Goal: Information Seeking & Learning: Check status

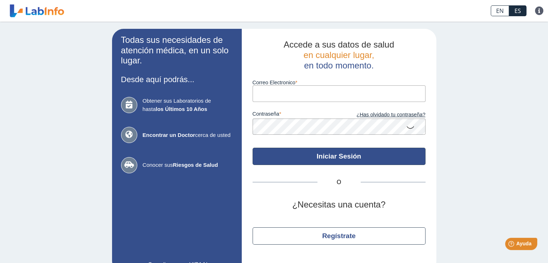
type input "[EMAIL_ADDRESS][DOMAIN_NAME]"
click at [334, 152] on button "Iniciar Sesión" at bounding box center [338, 156] width 173 height 17
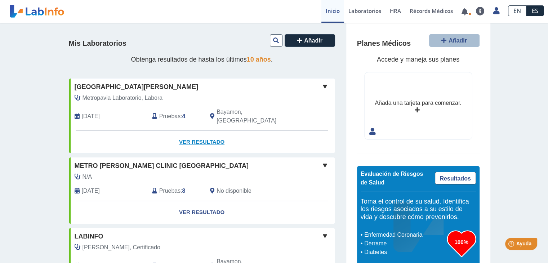
click at [190, 131] on link "Ver Resultado" at bounding box center [201, 142] width 265 height 23
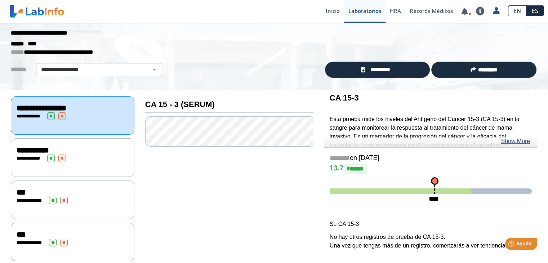
scroll to position [25, 0]
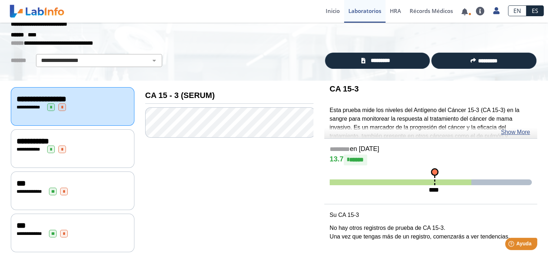
click at [93, 145] on div "**********" at bounding box center [73, 149] width 112 height 8
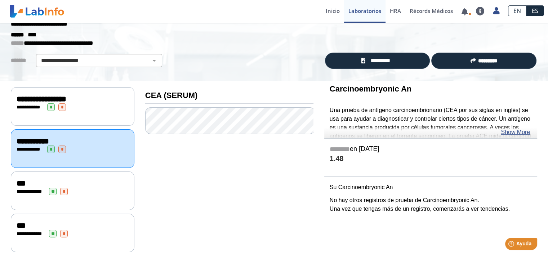
click at [511, 132] on link "Show More" at bounding box center [514, 132] width 29 height 9
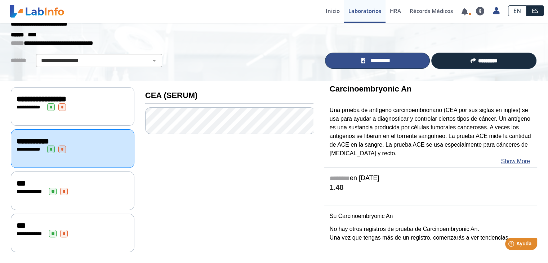
click at [391, 58] on span "*********" at bounding box center [380, 61] width 26 height 8
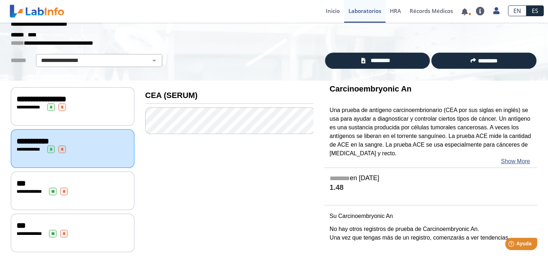
click at [67, 110] on div "**********" at bounding box center [73, 106] width 124 height 39
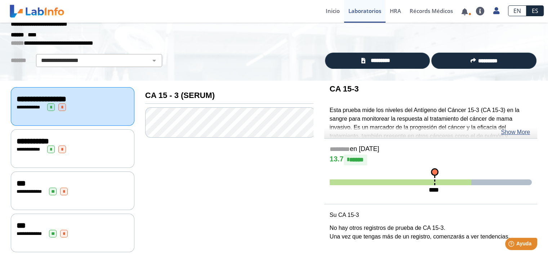
click at [63, 179] on div "***" at bounding box center [73, 183] width 112 height 9
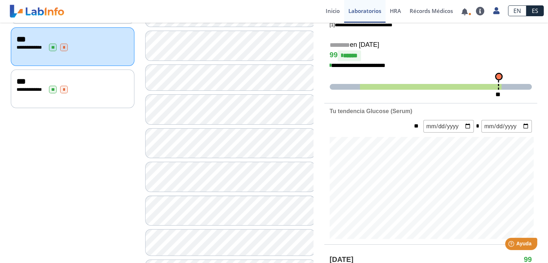
scroll to position [97, 0]
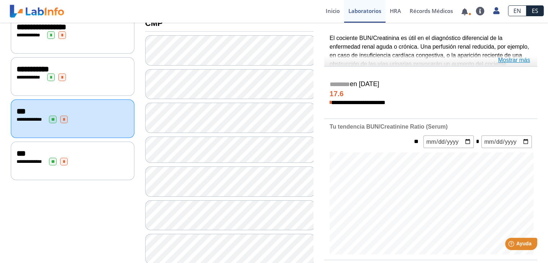
click at [516, 61] on link "Mostrar más" at bounding box center [514, 60] width 32 height 9
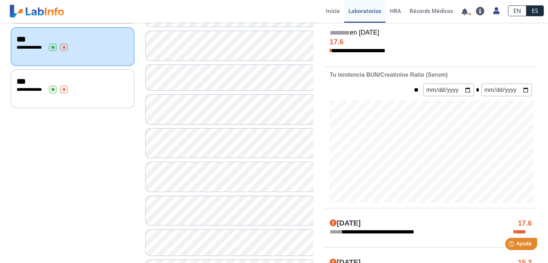
scroll to position [133, 0]
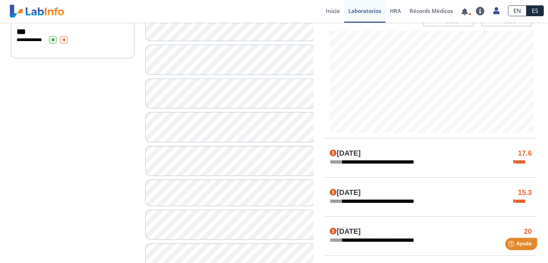
scroll to position [205, 0]
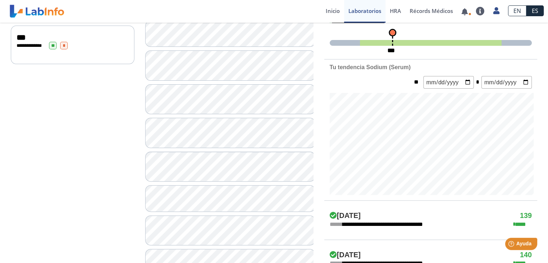
scroll to position [205, 0]
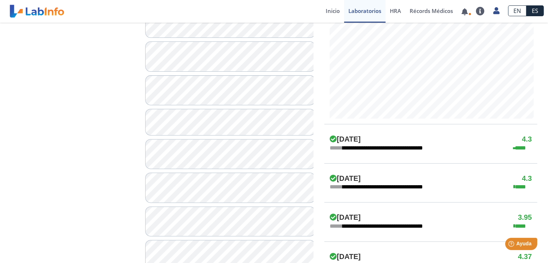
scroll to position [277, 0]
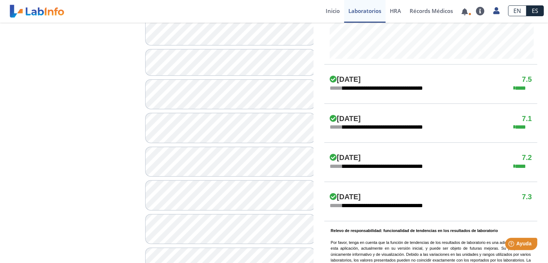
scroll to position [385, 0]
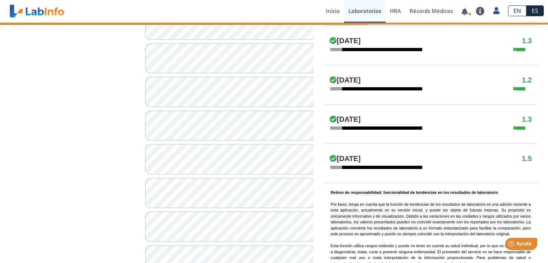
scroll to position [457, 0]
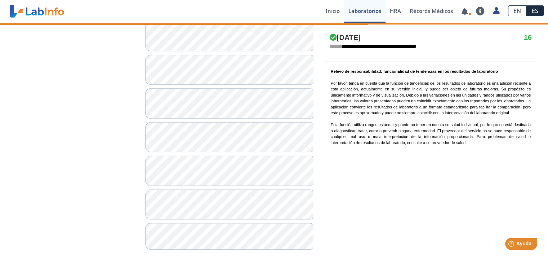
scroll to position [513, 0]
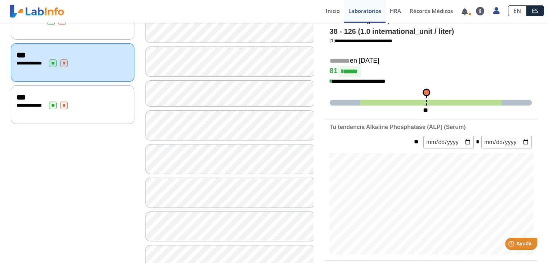
scroll to position [81, 0]
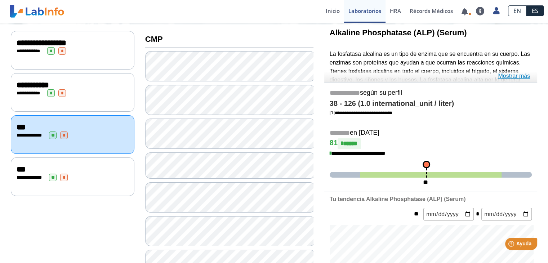
click at [511, 75] on link "Mostrar más" at bounding box center [514, 76] width 32 height 9
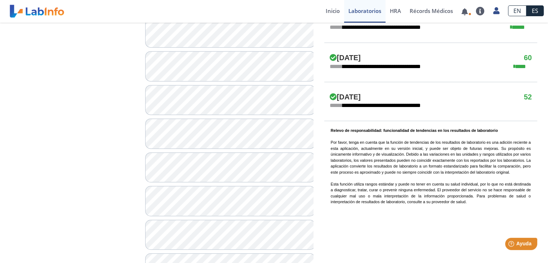
scroll to position [513, 0]
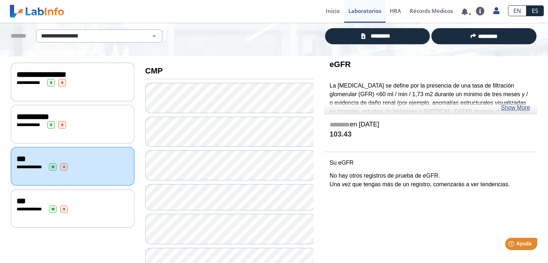
scroll to position [45, 0]
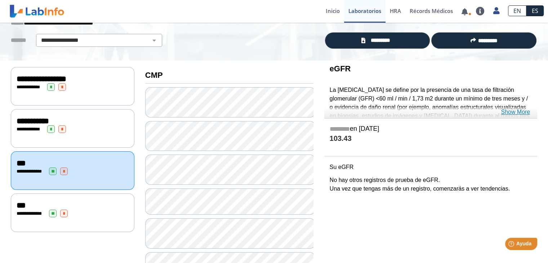
click at [516, 110] on link "Show More" at bounding box center [514, 112] width 29 height 9
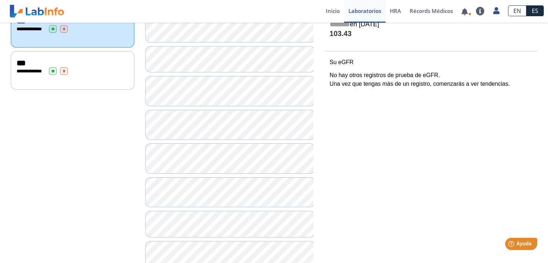
scroll to position [81, 0]
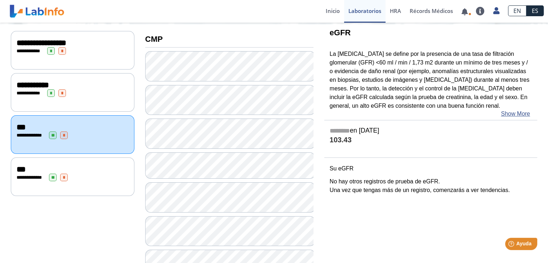
click at [71, 178] on div "**********" at bounding box center [73, 176] width 124 height 39
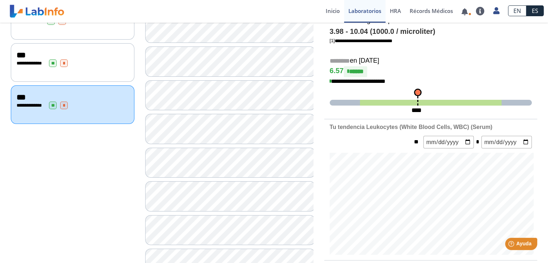
scroll to position [117, 0]
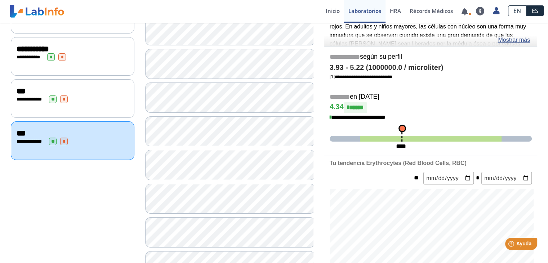
scroll to position [81, 0]
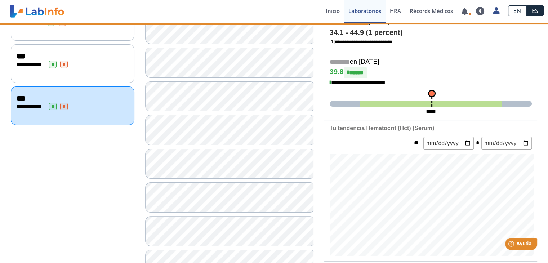
scroll to position [153, 0]
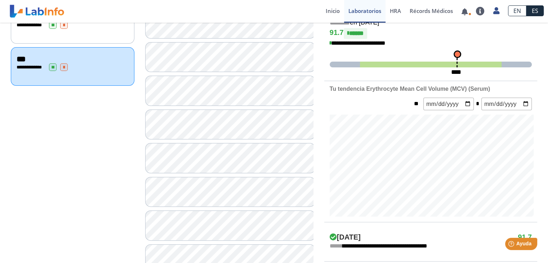
scroll to position [225, 0]
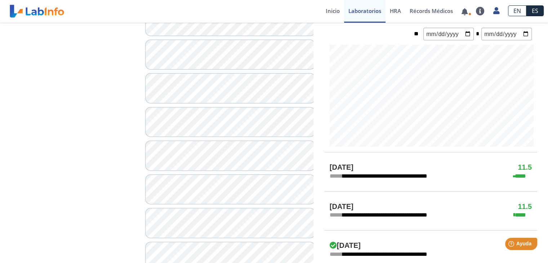
scroll to position [369, 0]
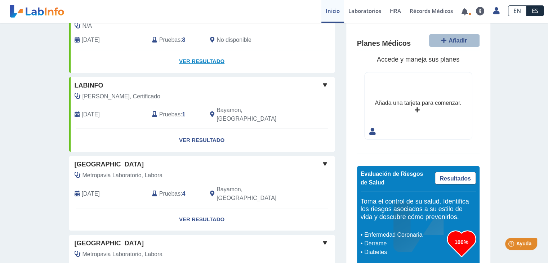
scroll to position [108, 0]
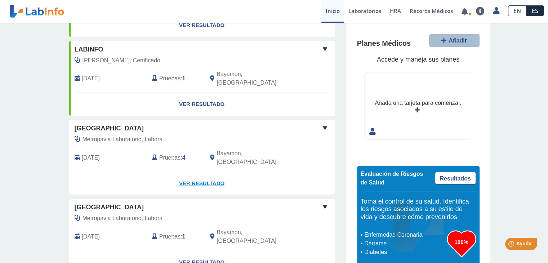
click at [196, 172] on link "Ver Resultado" at bounding box center [201, 183] width 265 height 23
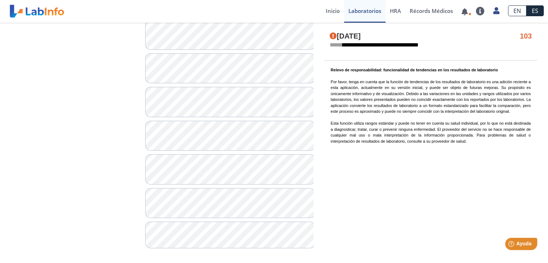
scroll to position [513, 0]
